Goal: Information Seeking & Learning: Learn about a topic

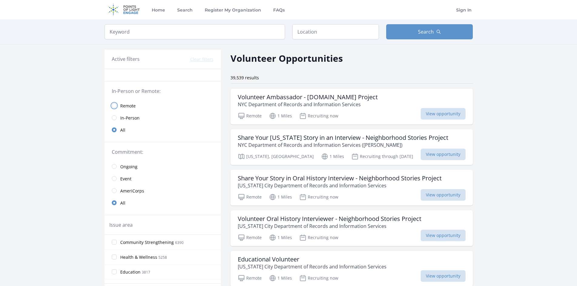
click at [116, 105] on input "radio" at bounding box center [114, 105] width 5 height 5
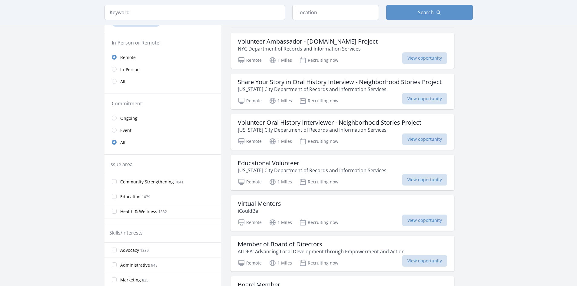
scroll to position [61, 0]
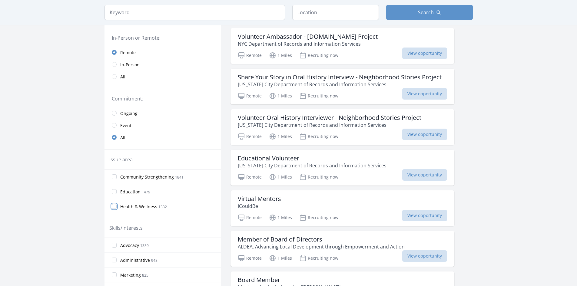
click at [115, 206] on input "Health & Wellness 1332" at bounding box center [114, 206] width 5 height 5
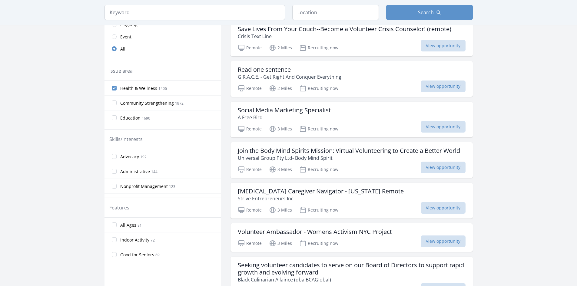
scroll to position [151, 0]
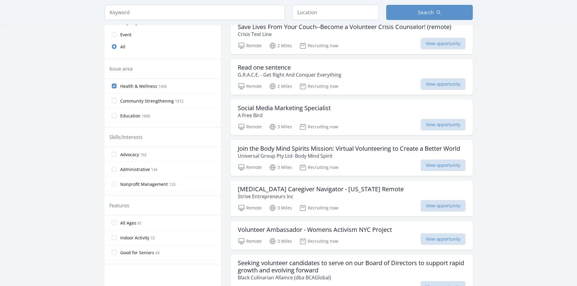
click at [112, 157] on label "Advocacy 192" at bounding box center [162, 154] width 116 height 12
click at [112, 157] on input "Advocacy 192" at bounding box center [114, 154] width 5 height 5
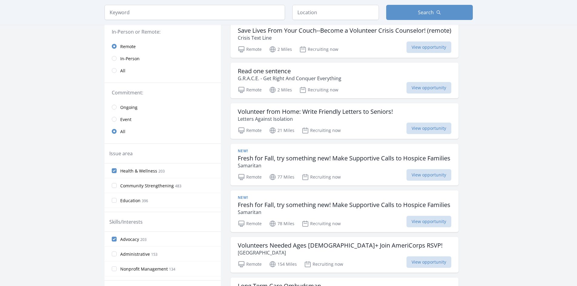
scroll to position [30, 0]
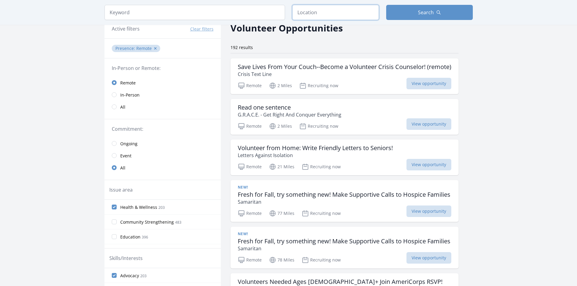
click at [313, 11] on input "text" at bounding box center [335, 12] width 87 height 15
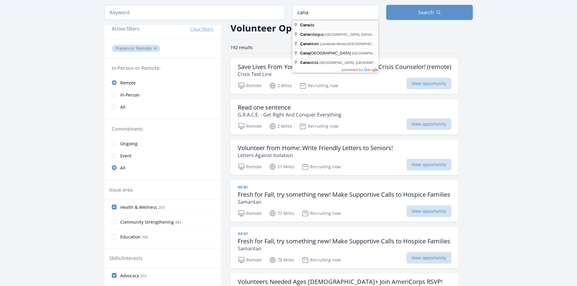
type input "[GEOGRAPHIC_DATA]"
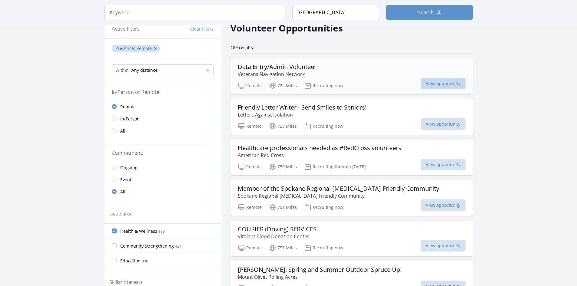
click at [421, 82] on span "View opportunity" at bounding box center [443, 84] width 45 height 12
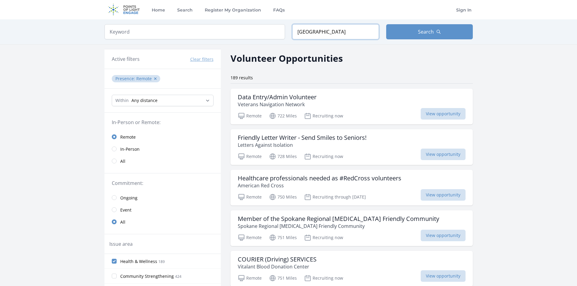
drag, startPoint x: 318, startPoint y: 35, endPoint x: 264, endPoint y: 35, distance: 53.9
click at [264, 35] on form "Keyword Location [GEOGRAPHIC_DATA] Search" at bounding box center [288, 31] width 368 height 15
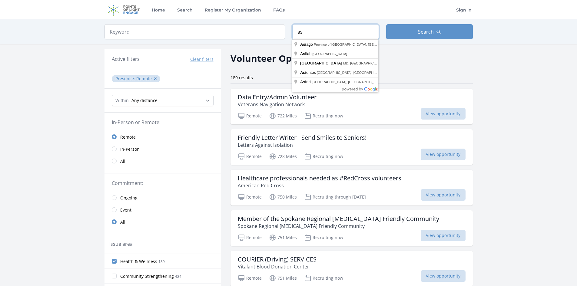
type input "a"
type input "[GEOGRAPHIC_DATA]"
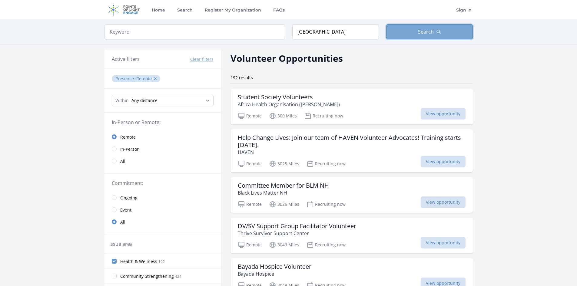
click at [426, 30] on span "Search" at bounding box center [426, 31] width 16 height 7
click at [433, 113] on span "View opportunity" at bounding box center [443, 114] width 45 height 12
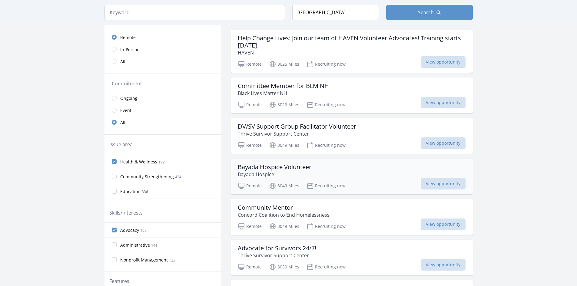
scroll to position [121, 0]
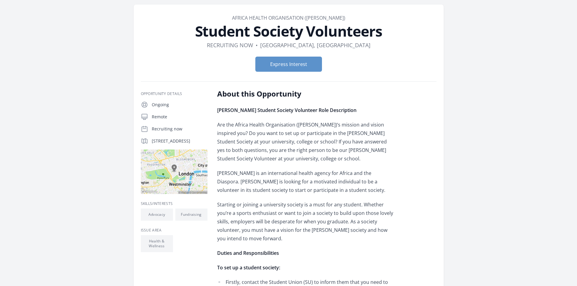
scroll to position [61, 0]
